Goal: Information Seeking & Learning: Learn about a topic

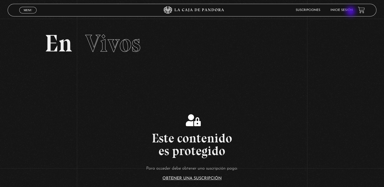
click at [351, 12] on li "Inicie sesión" at bounding box center [341, 10] width 22 height 8
click at [350, 10] on link "Inicie sesión" at bounding box center [341, 10] width 22 height 3
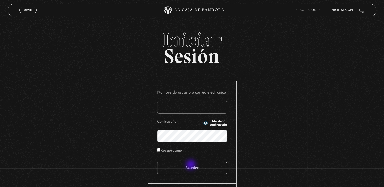
type input "fannyvegavindas@outlook.com"
click at [191, 167] on input "Acceder" at bounding box center [192, 168] width 70 height 13
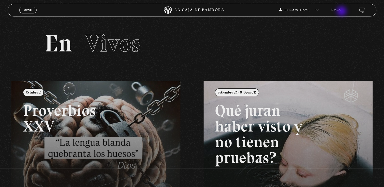
click at [342, 12] on link "Buscar" at bounding box center [337, 10] width 12 height 3
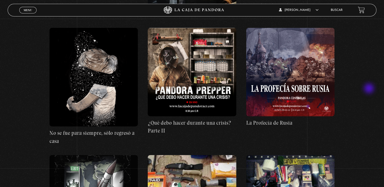
scroll to position [5405, 0]
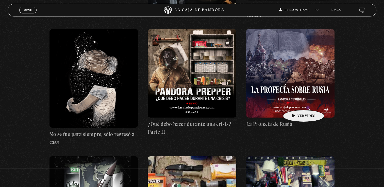
click at [296, 103] on figure at bounding box center [290, 73] width 89 height 89
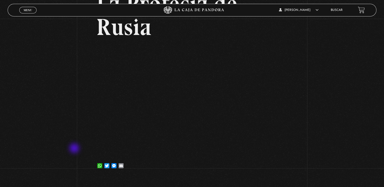
scroll to position [53, 0]
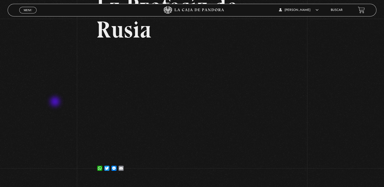
click at [56, 102] on div "Volver [DATE] La Profecía de Rusia WhatsApp Twitter Messenger Email" at bounding box center [192, 73] width 384 height 214
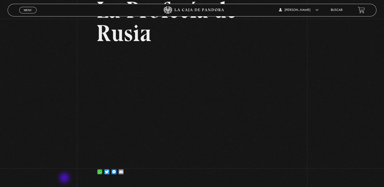
scroll to position [49, 0]
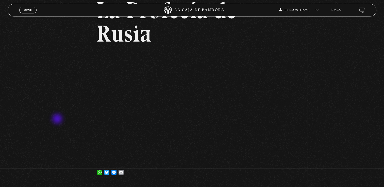
click at [58, 120] on div "Volver 10 marzo, 2022 La Profecía de Rusia WhatsApp Twitter Messenger Email" at bounding box center [192, 77] width 384 height 214
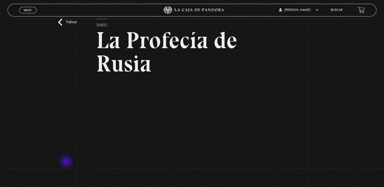
scroll to position [18, 0]
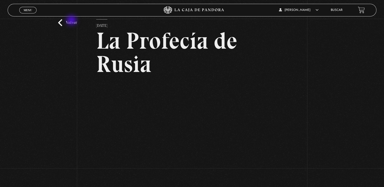
click at [72, 21] on link "Volver" at bounding box center [67, 22] width 19 height 7
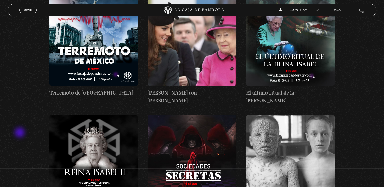
scroll to position [9069, 0]
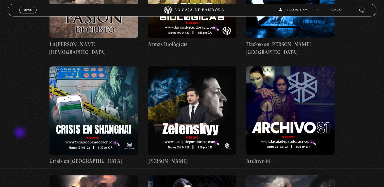
scroll to position [10132, 0]
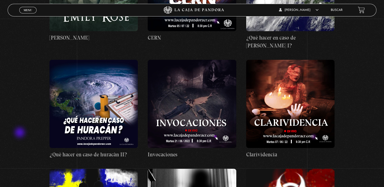
scroll to position [9678, 0]
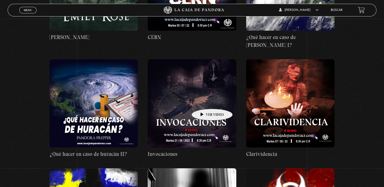
click at [204, 101] on figure at bounding box center [192, 103] width 89 height 89
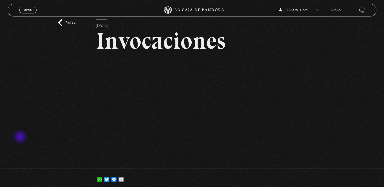
scroll to position [18, 0]
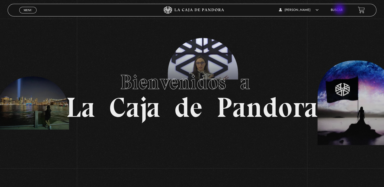
click at [340, 10] on link "Buscar" at bounding box center [337, 10] width 12 height 3
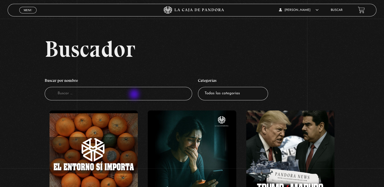
click at [135, 95] on input "Buscador" at bounding box center [118, 93] width 147 height 13
type input "mundo"
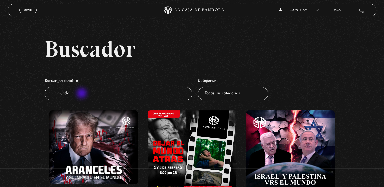
click at [82, 94] on input "mundo" at bounding box center [118, 93] width 147 height 13
type input "seres"
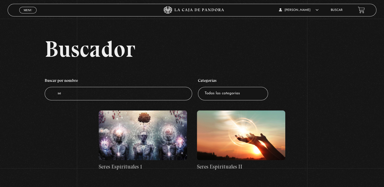
type input "s"
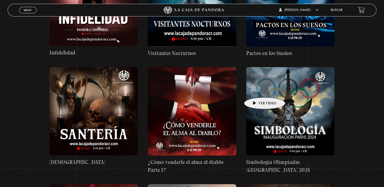
scroll to position [3121, 0]
click at [339, 9] on link "Buscar" at bounding box center [337, 10] width 12 height 3
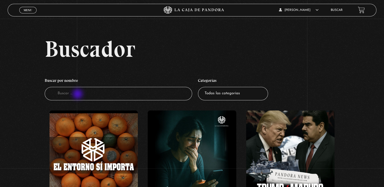
click at [78, 95] on input "Buscador" at bounding box center [118, 93] width 147 height 13
type input "elementales"
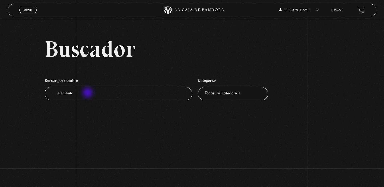
type input "element"
